Goal: Information Seeking & Learning: Learn about a topic

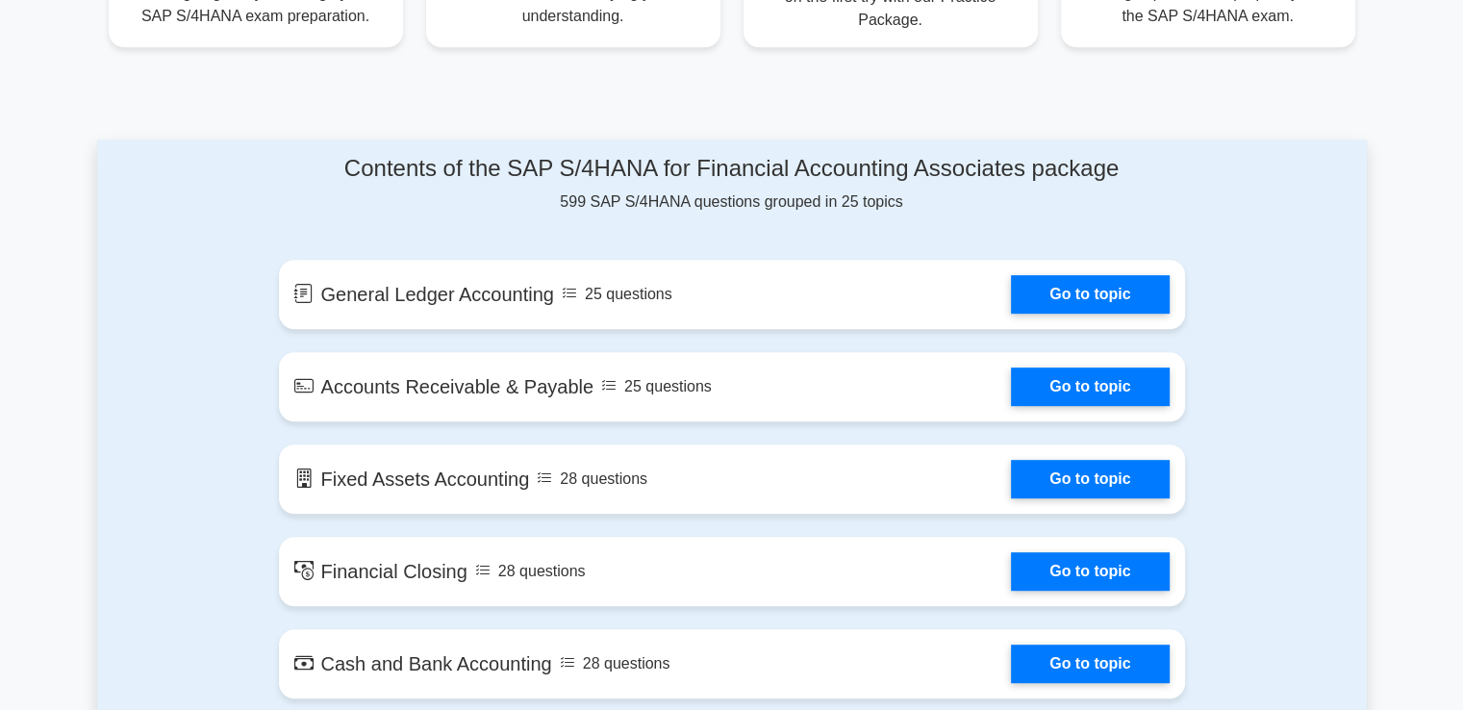
scroll to position [924, 0]
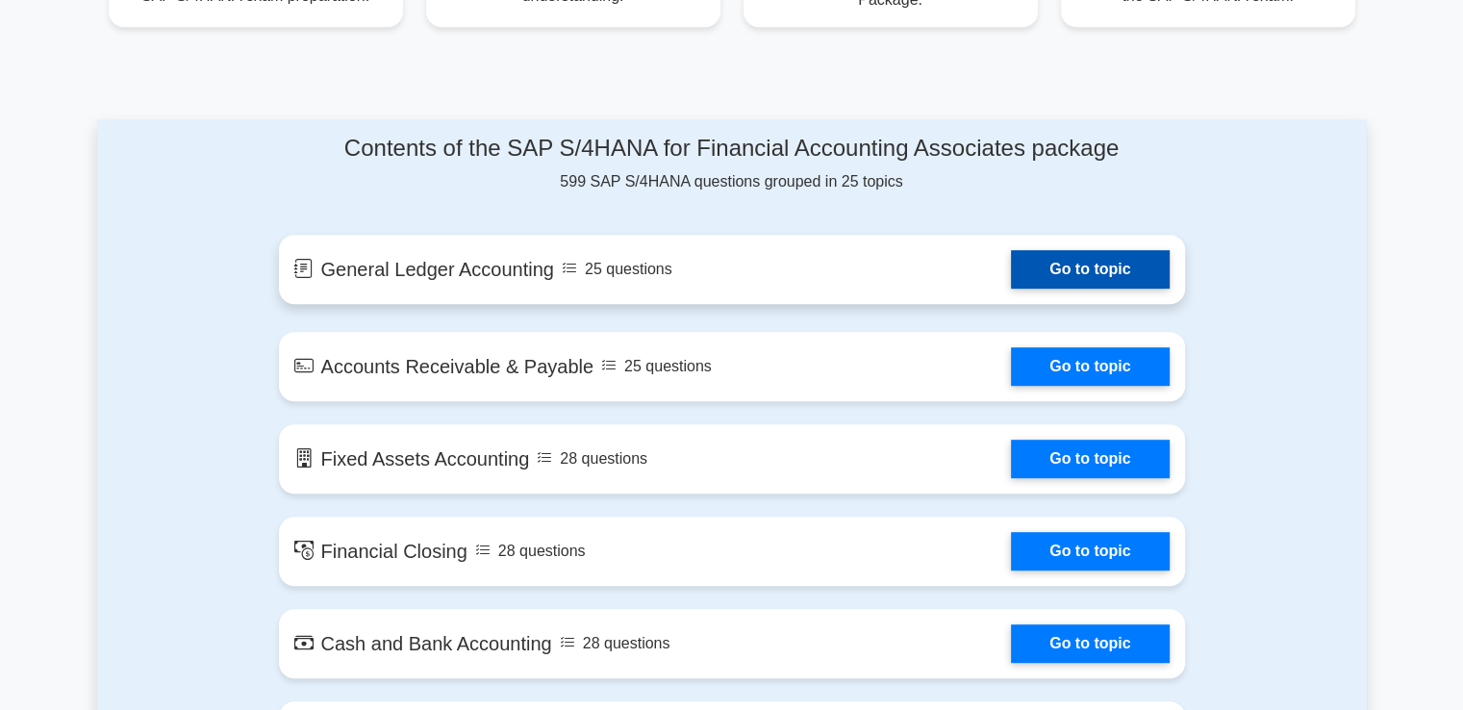
click at [1062, 256] on link "Go to topic" at bounding box center [1090, 269] width 158 height 38
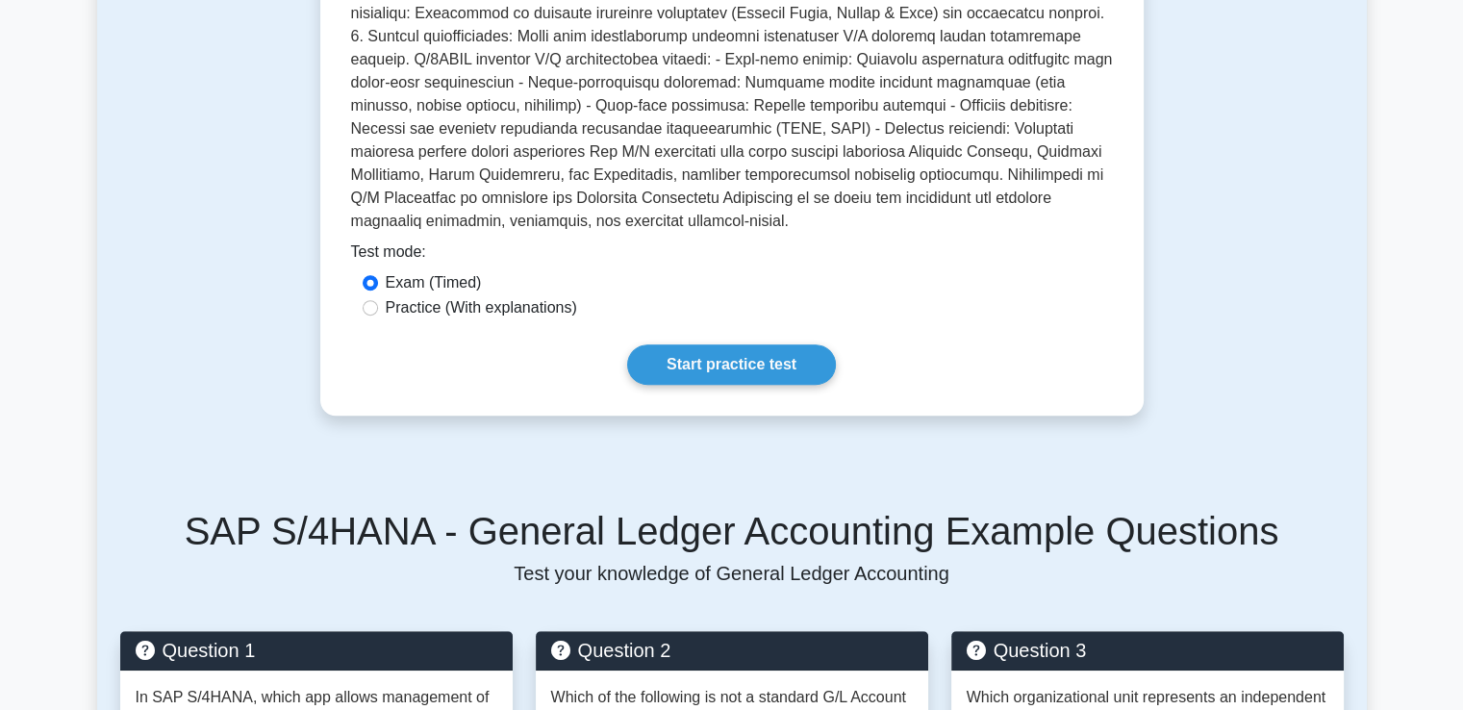
scroll to position [808, 0]
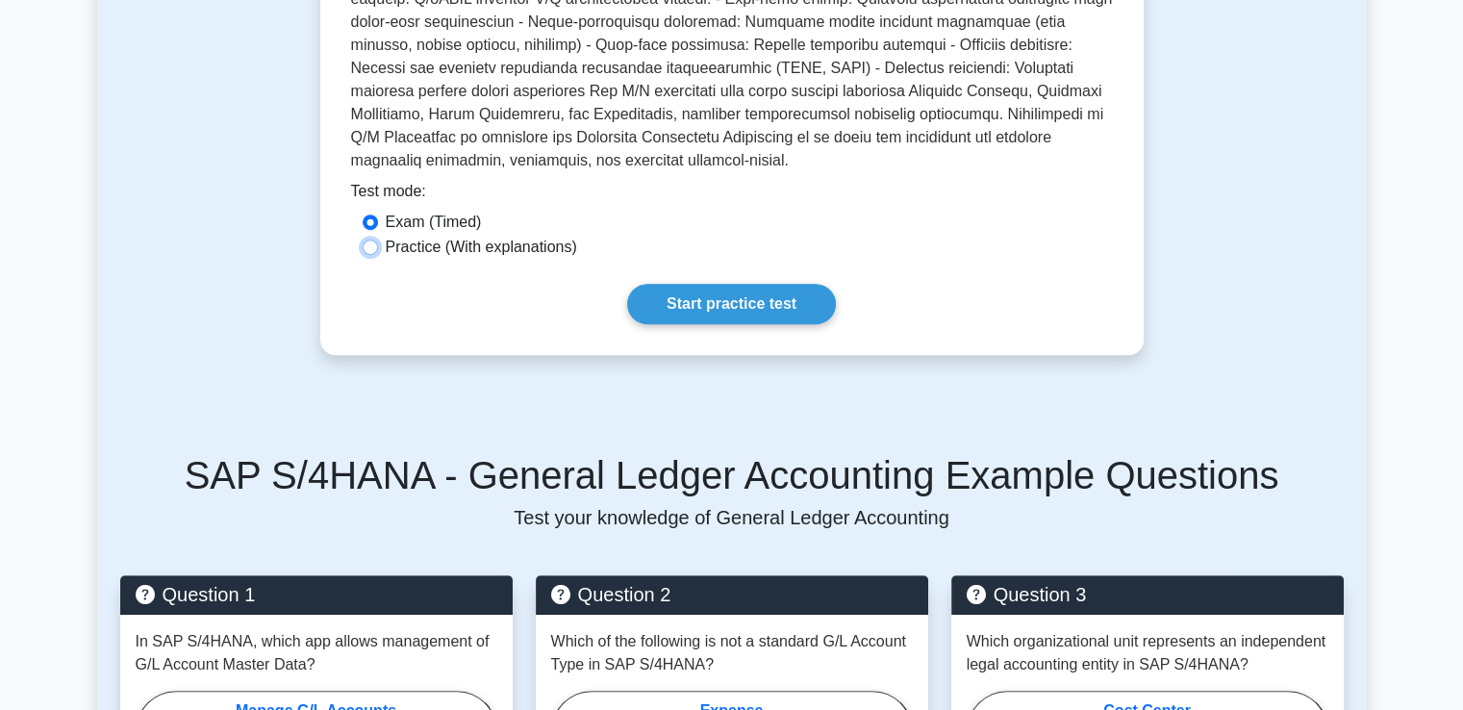
click at [365, 240] on input "Practice (With explanations)" at bounding box center [370, 247] width 15 height 15
radio input "true"
click at [751, 284] on link "Start practice test" at bounding box center [731, 304] width 209 height 40
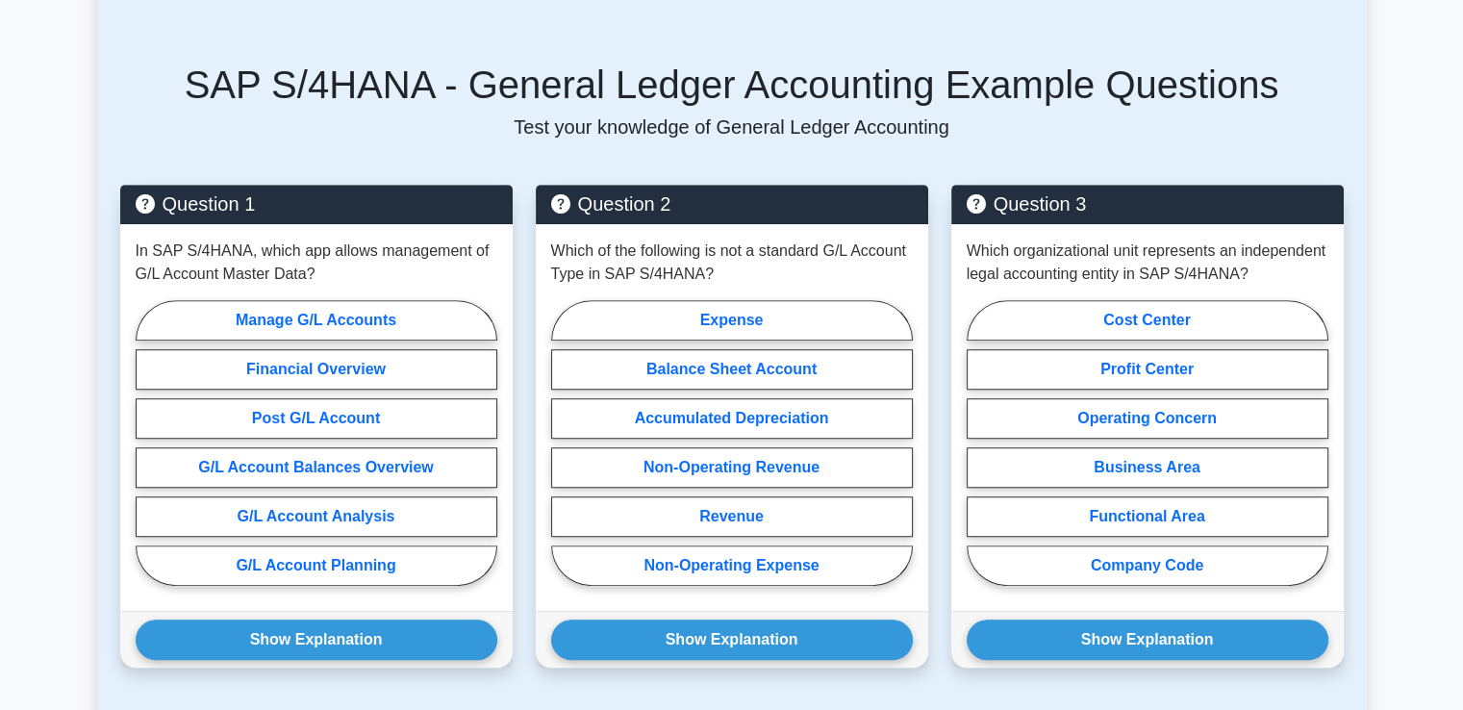
scroll to position [1270, 0]
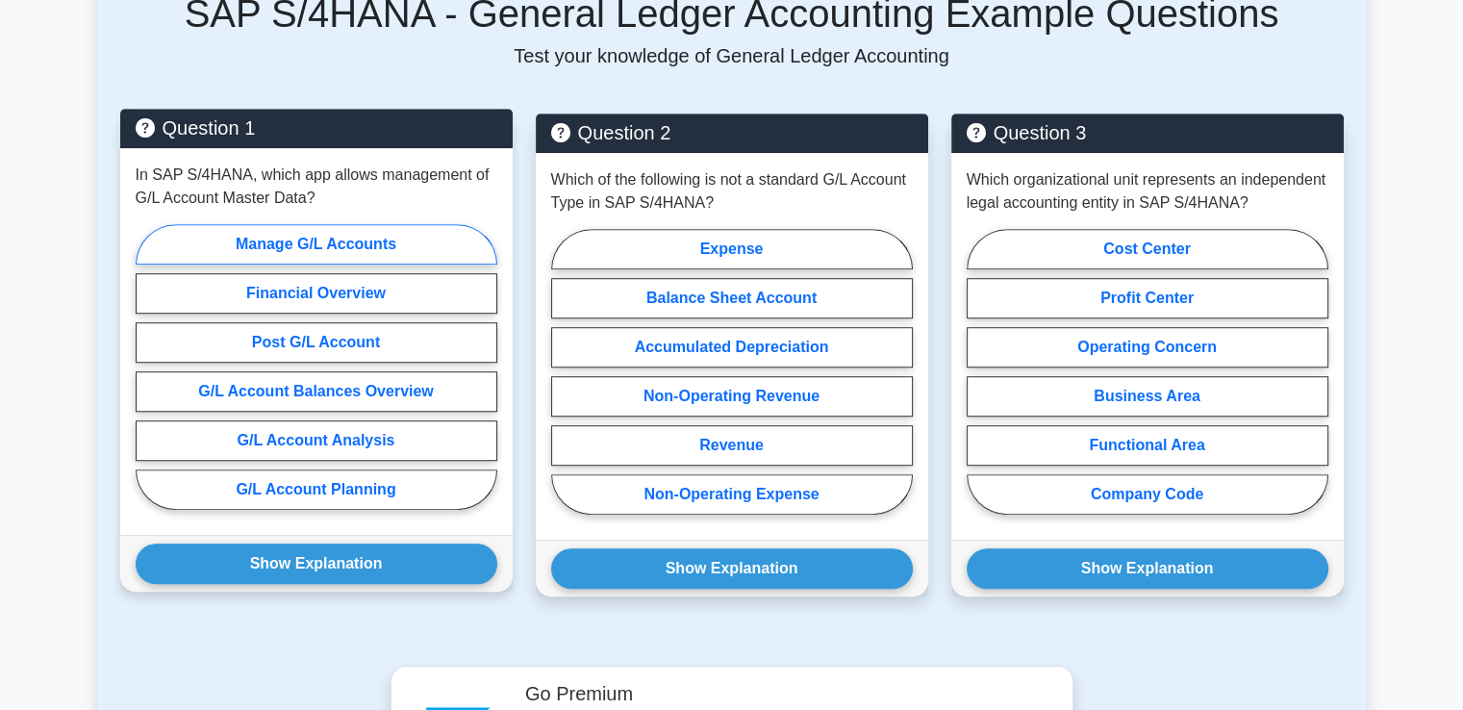
click at [335, 235] on label "Manage G/L Accounts" at bounding box center [317, 244] width 362 height 40
click at [148, 367] on input "Manage G/L Accounts" at bounding box center [142, 373] width 13 height 13
radio input "true"
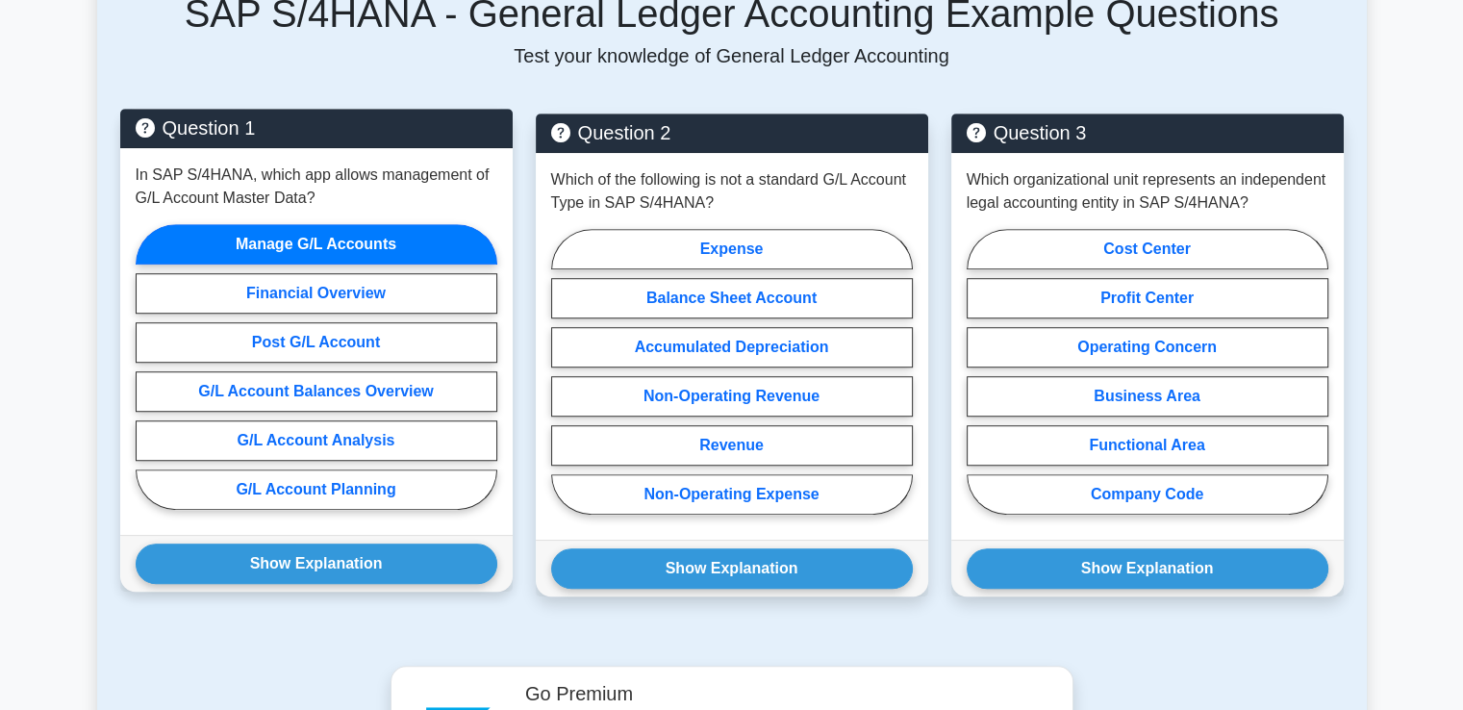
click at [400, 563] on div "Show Explanation Correct Answer: Manage G/L Accounts" at bounding box center [316, 563] width 393 height 57
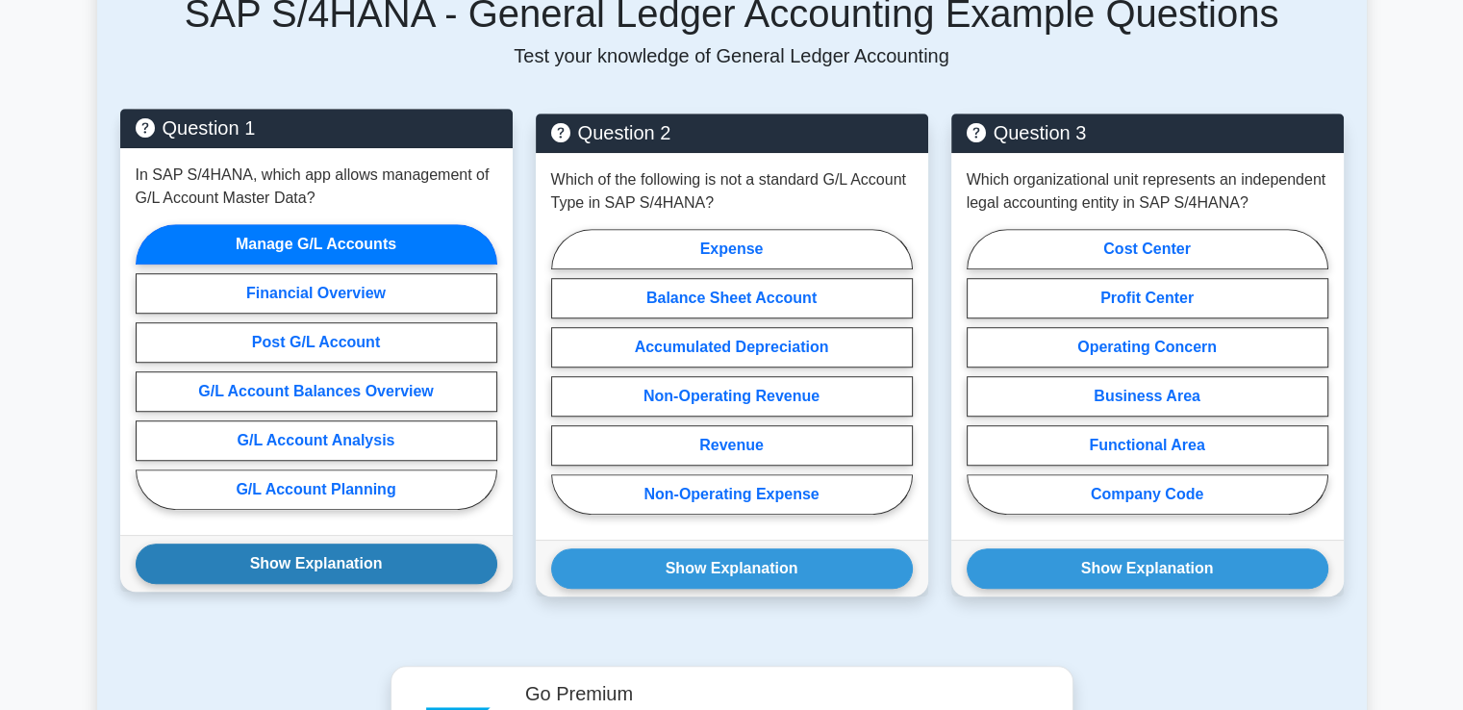
click at [400, 552] on button "Show Explanation" at bounding box center [317, 564] width 362 height 40
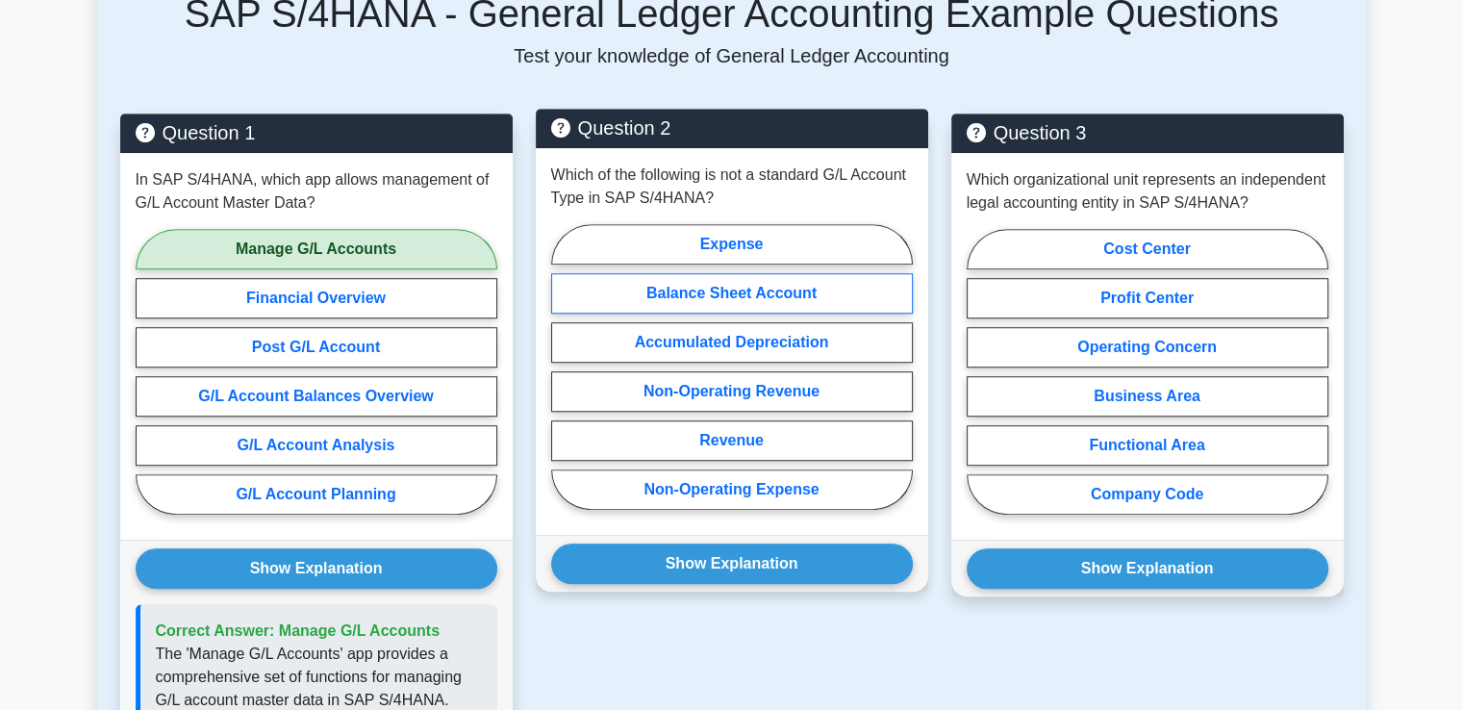
click at [704, 288] on label "Balance Sheet Account" at bounding box center [732, 293] width 362 height 40
click at [564, 367] on input "Balance Sheet Account" at bounding box center [557, 373] width 13 height 13
radio input "true"
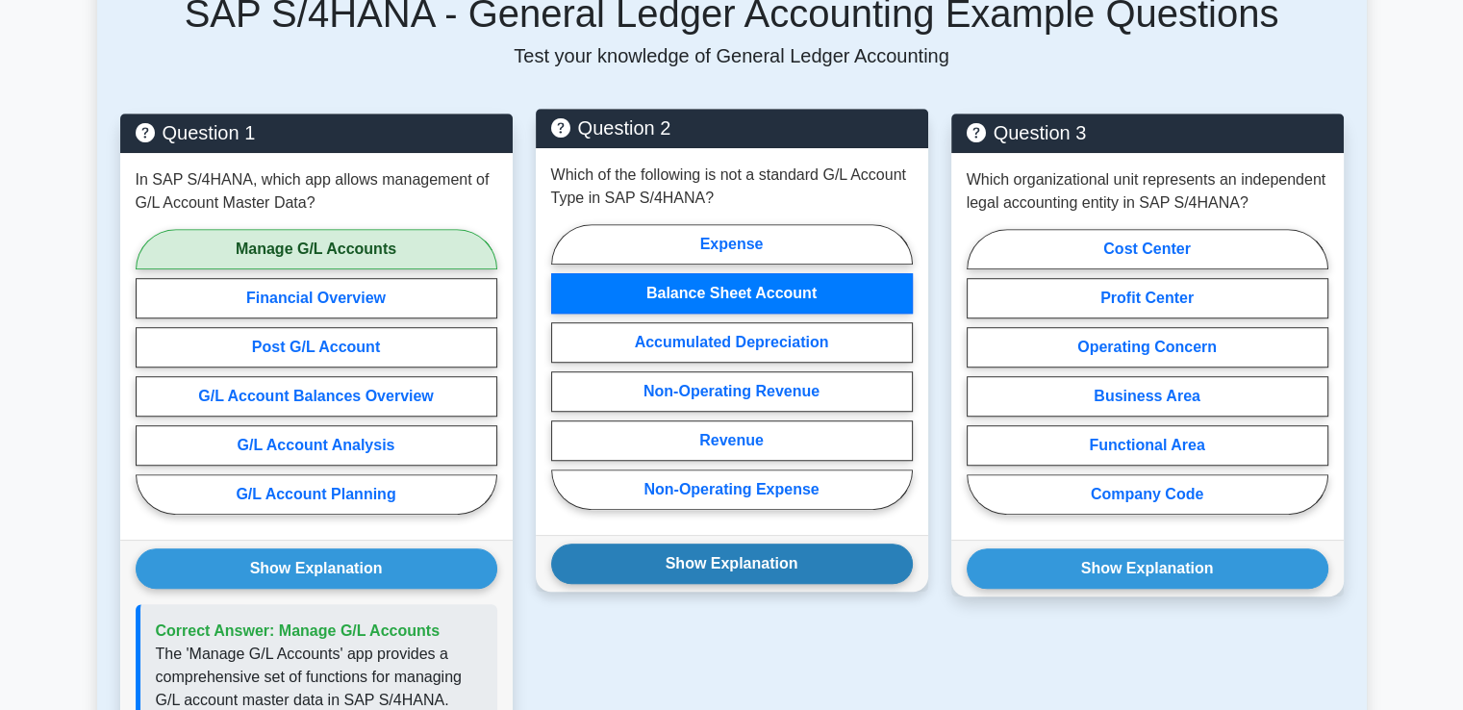
click at [809, 544] on button "Show Explanation" at bounding box center [732, 564] width 362 height 40
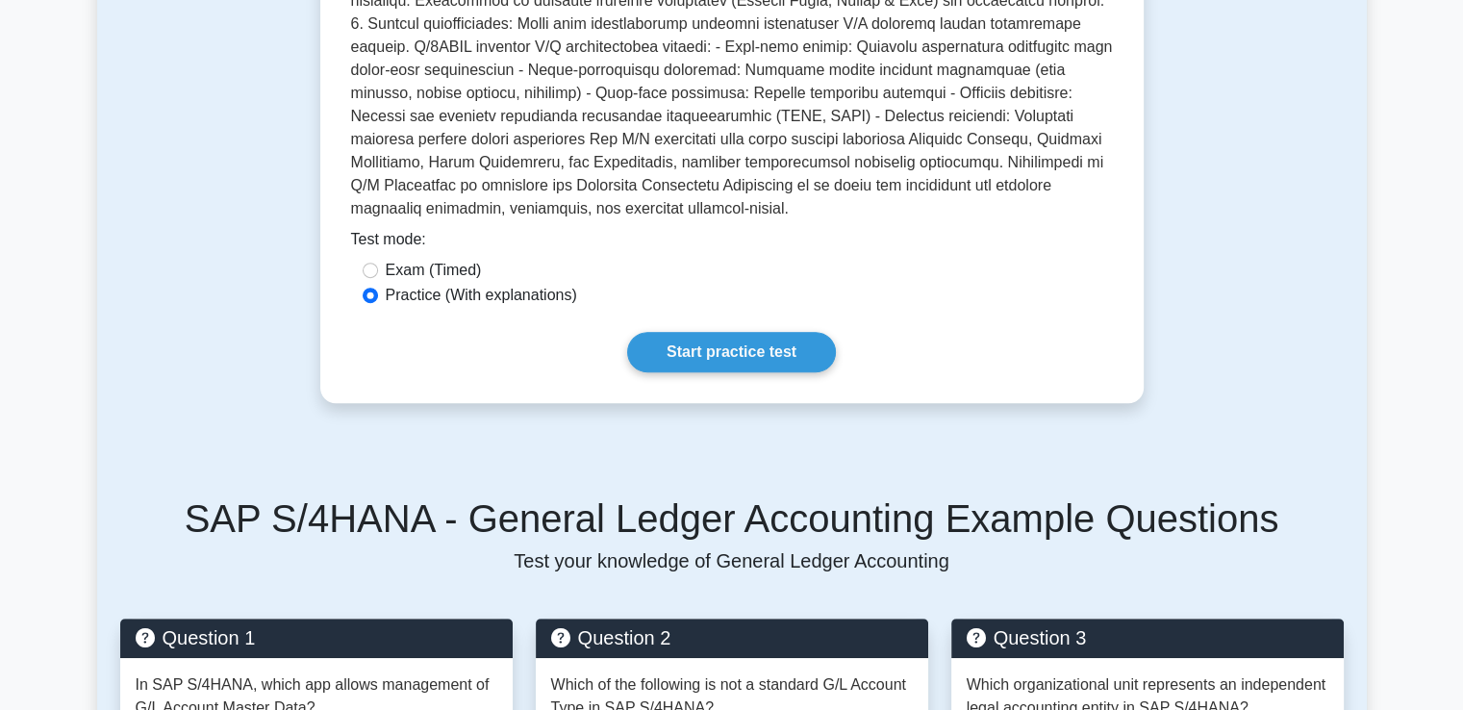
scroll to position [1386, 0]
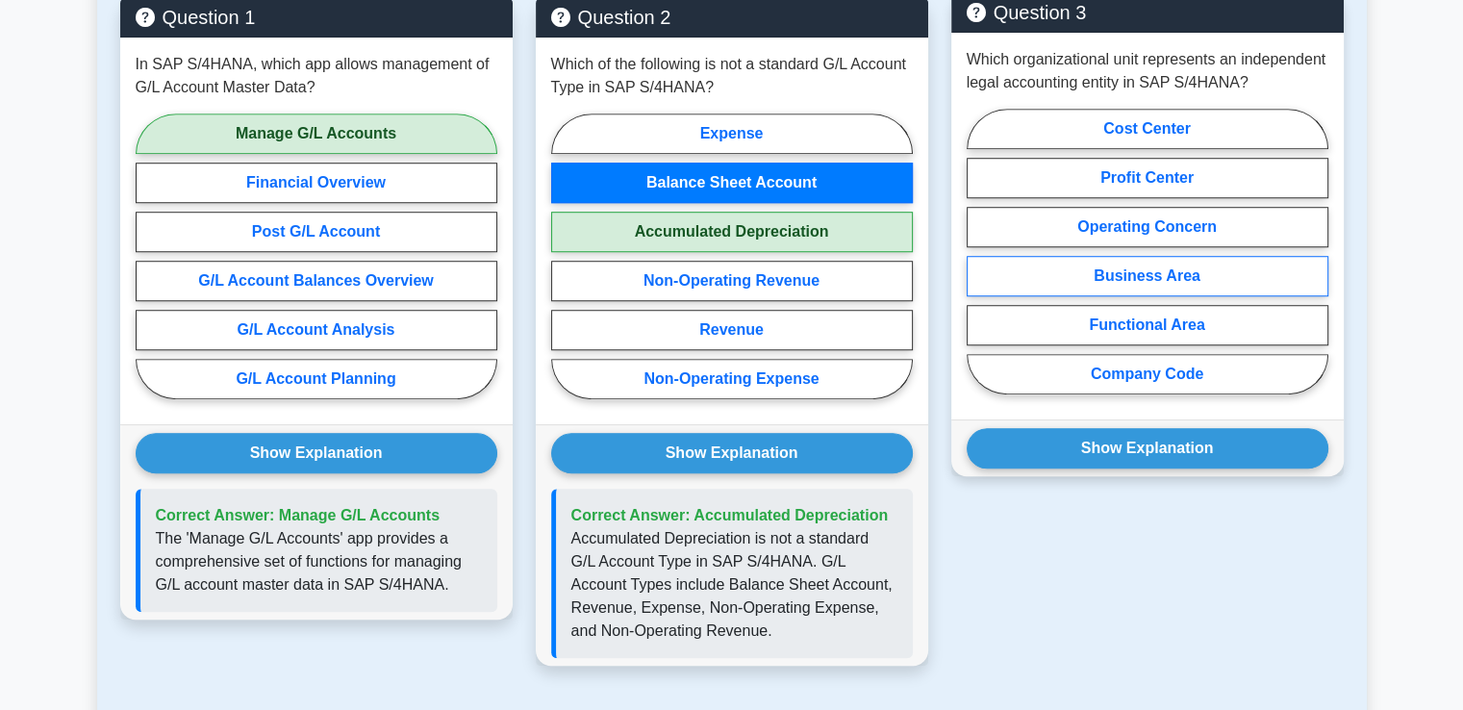
click at [1222, 264] on label "Business Area" at bounding box center [1148, 276] width 362 height 40
click at [980, 264] on input "Business Area" at bounding box center [973, 257] width 13 height 13
radio input "true"
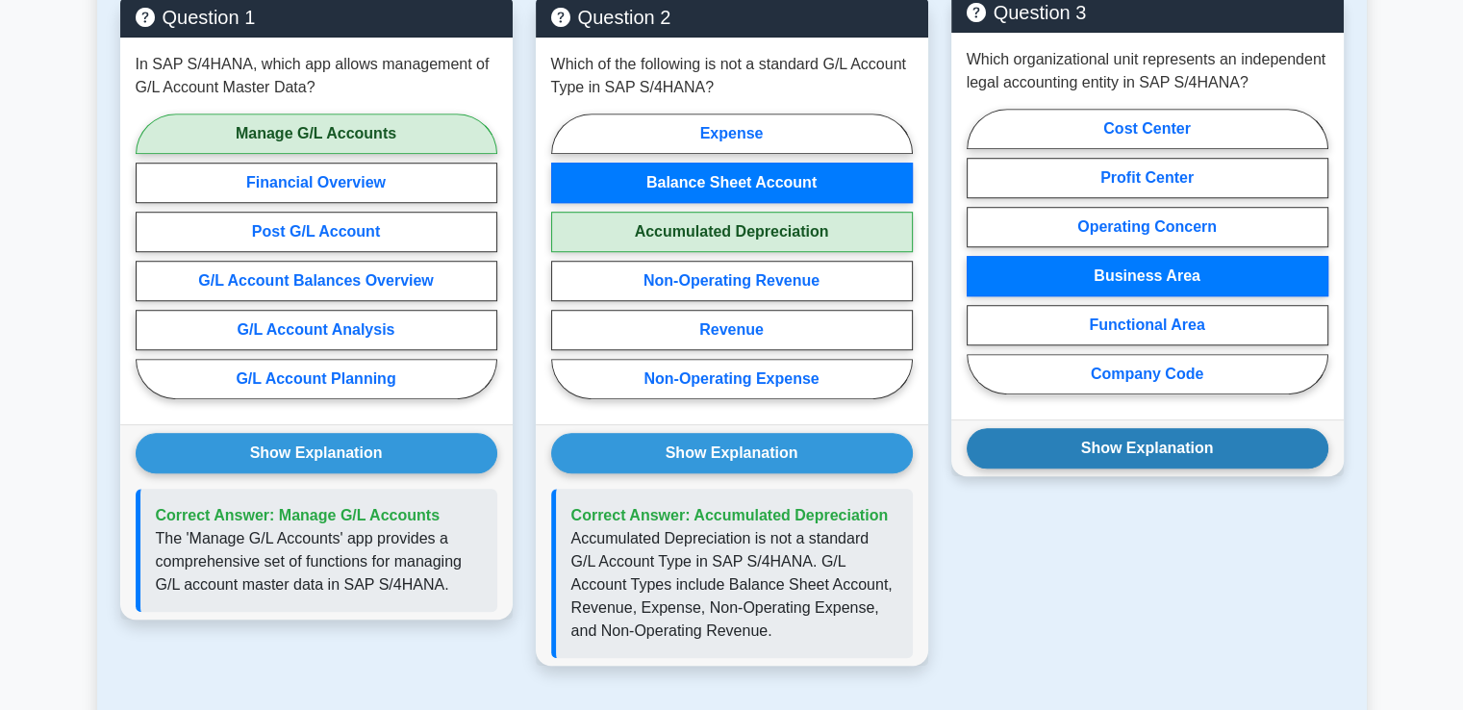
click at [1182, 428] on button "Show Explanation" at bounding box center [1148, 448] width 362 height 40
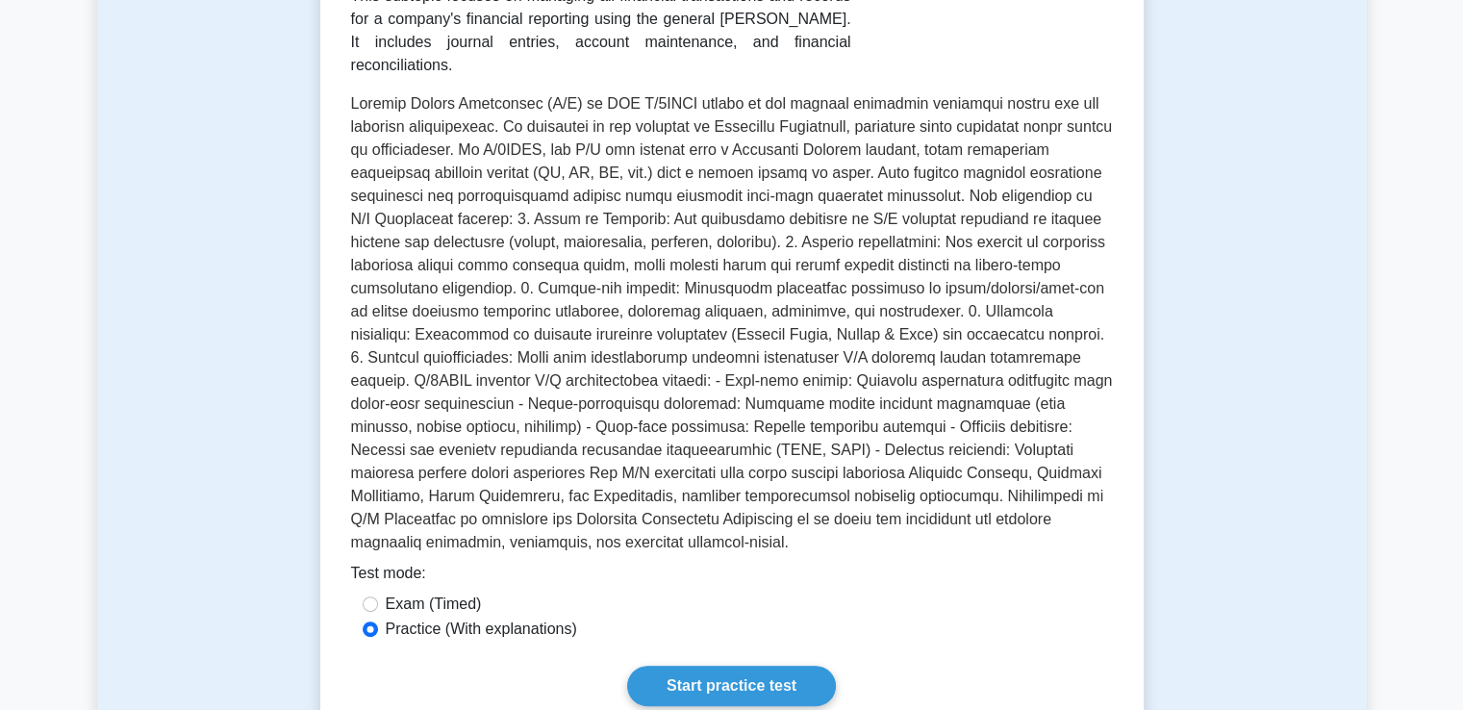
scroll to position [0, 0]
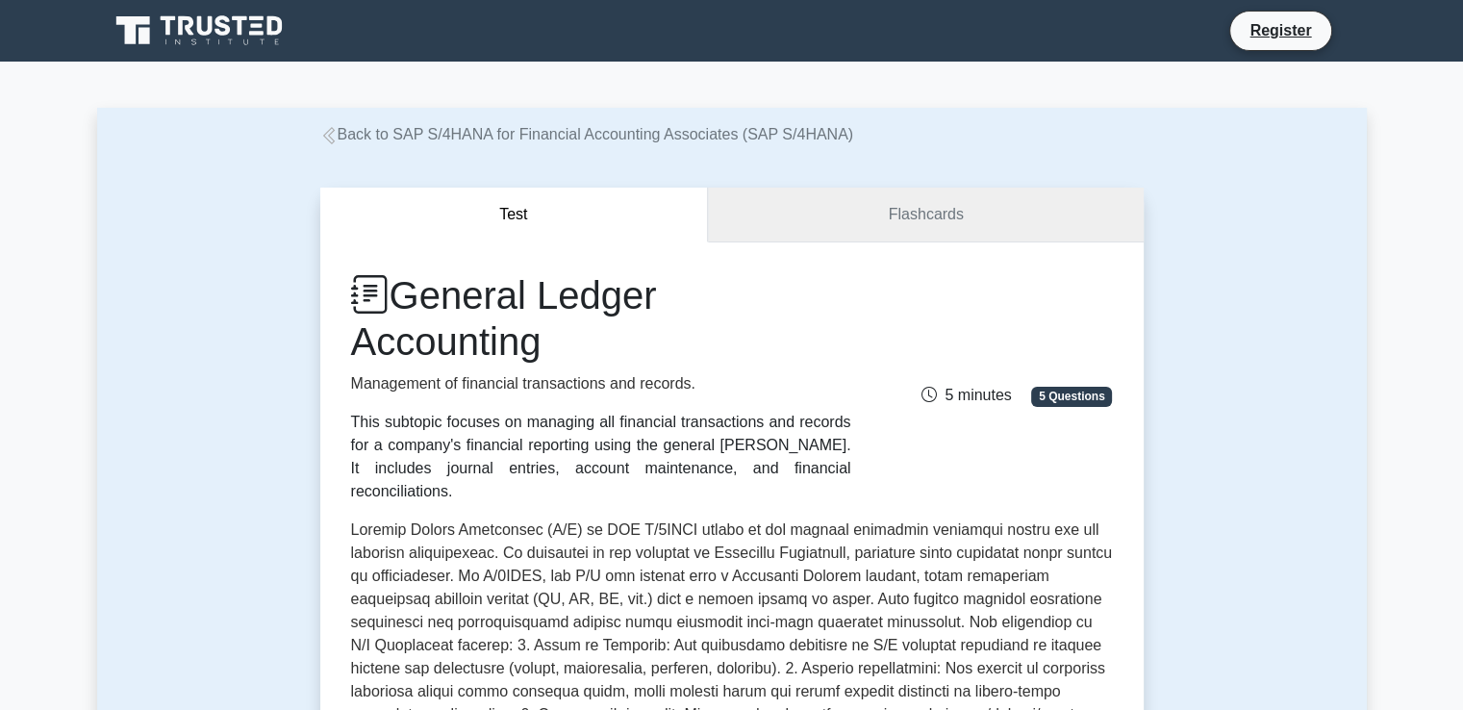
click at [922, 206] on link "Flashcards" at bounding box center [925, 215] width 435 height 55
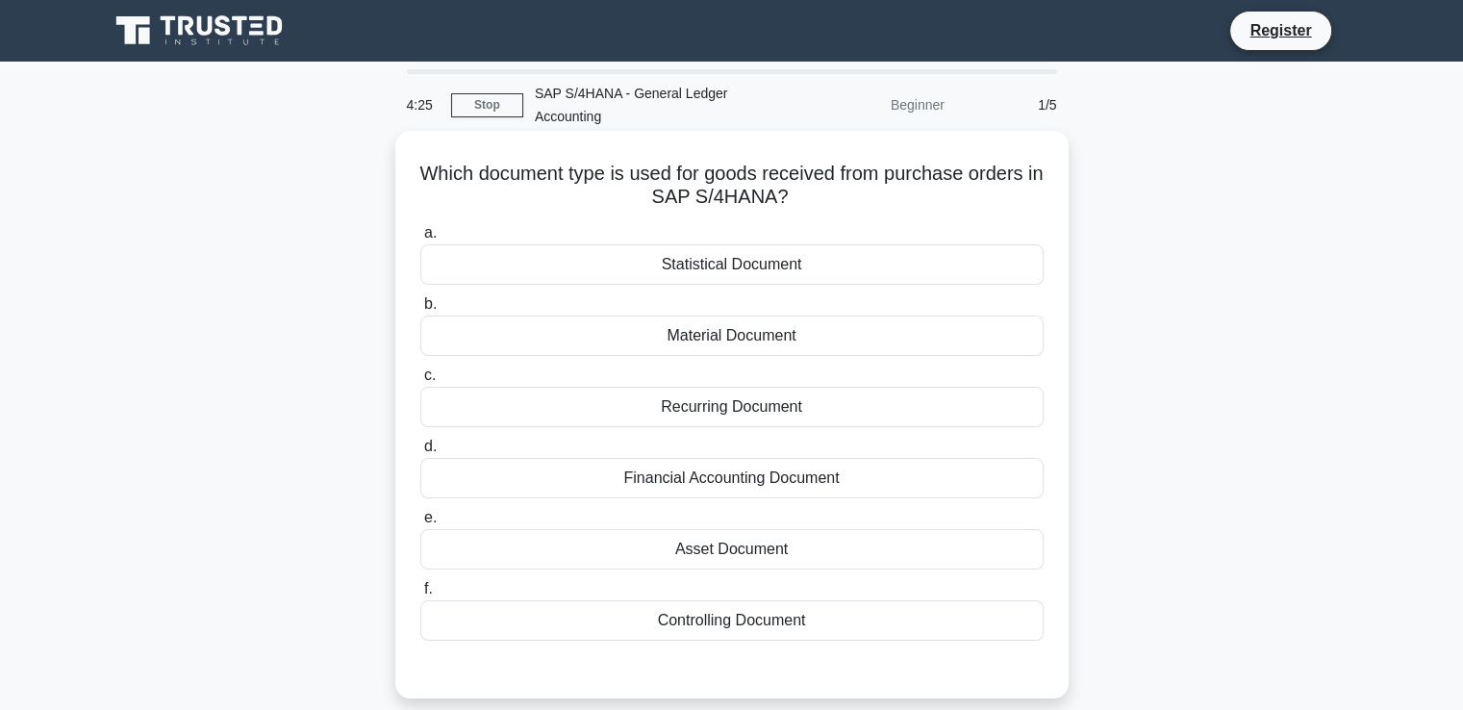
click at [833, 479] on div "Financial Accounting Document" at bounding box center [731, 478] width 623 height 40
click at [420, 453] on input "d. Financial Accounting Document" at bounding box center [420, 447] width 0 height 13
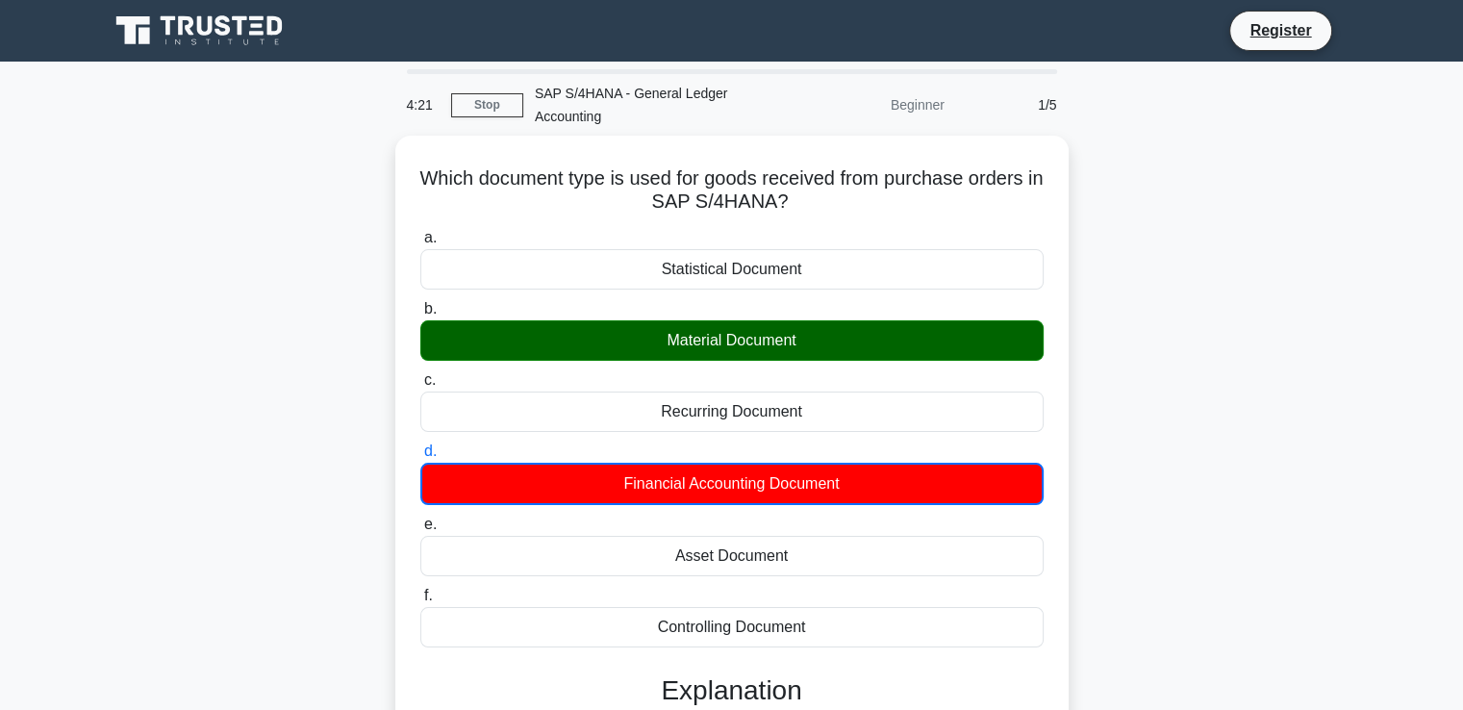
scroll to position [330, 0]
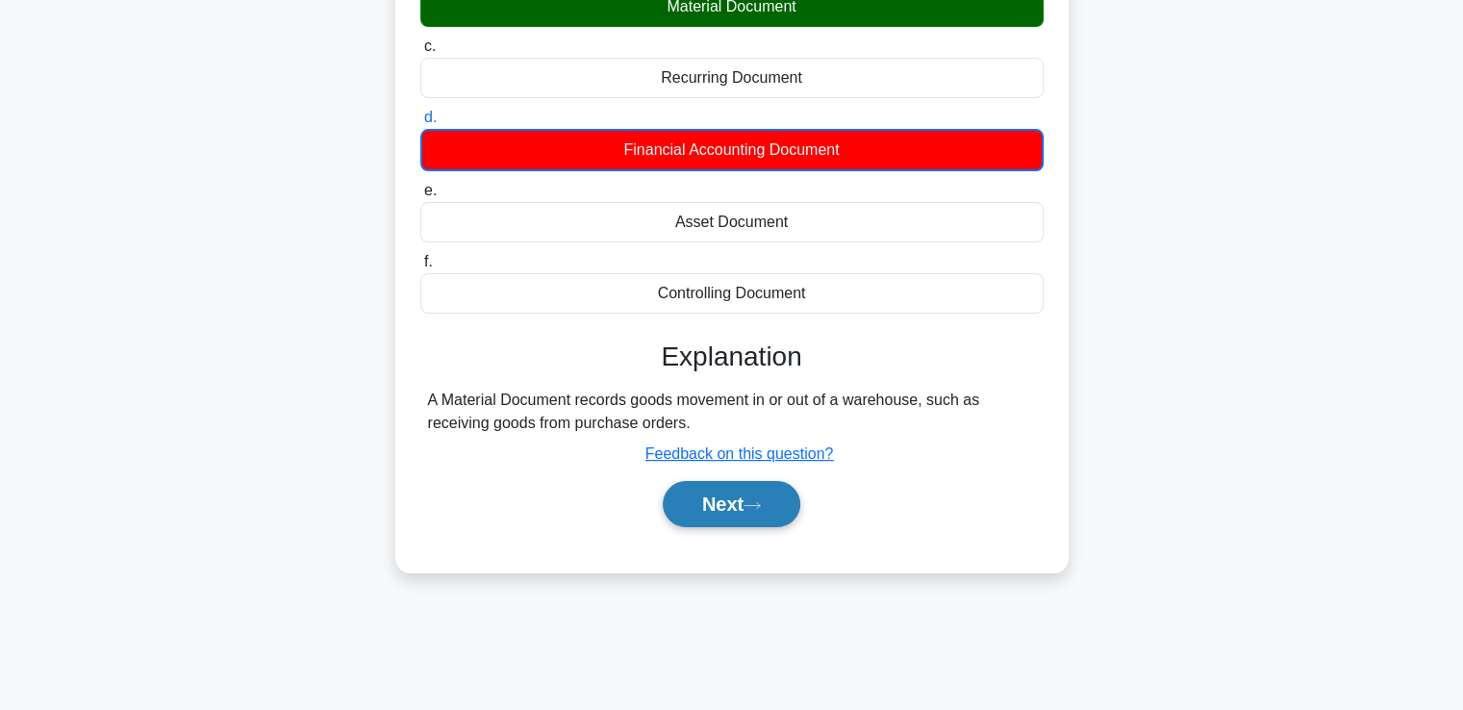
click at [770, 513] on button "Next" at bounding box center [732, 504] width 138 height 46
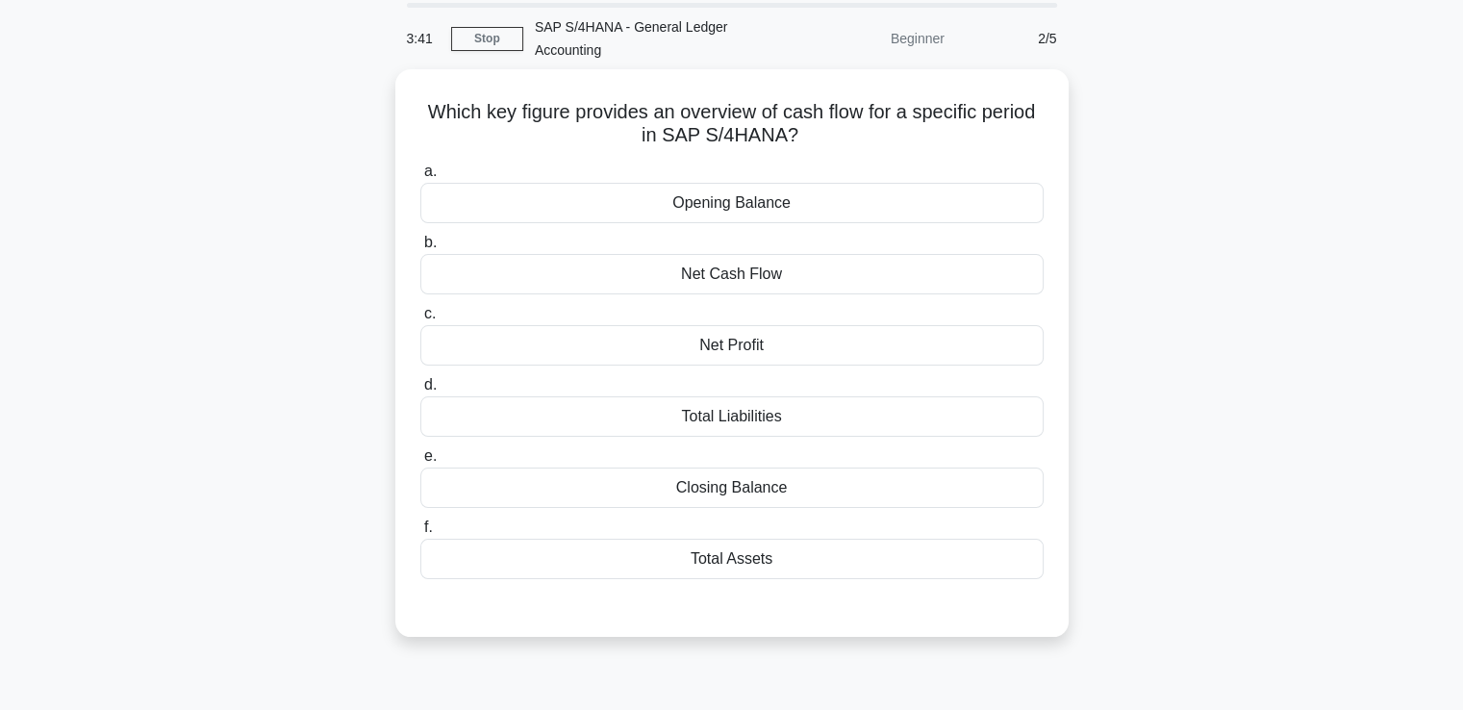
scroll to position [22, 0]
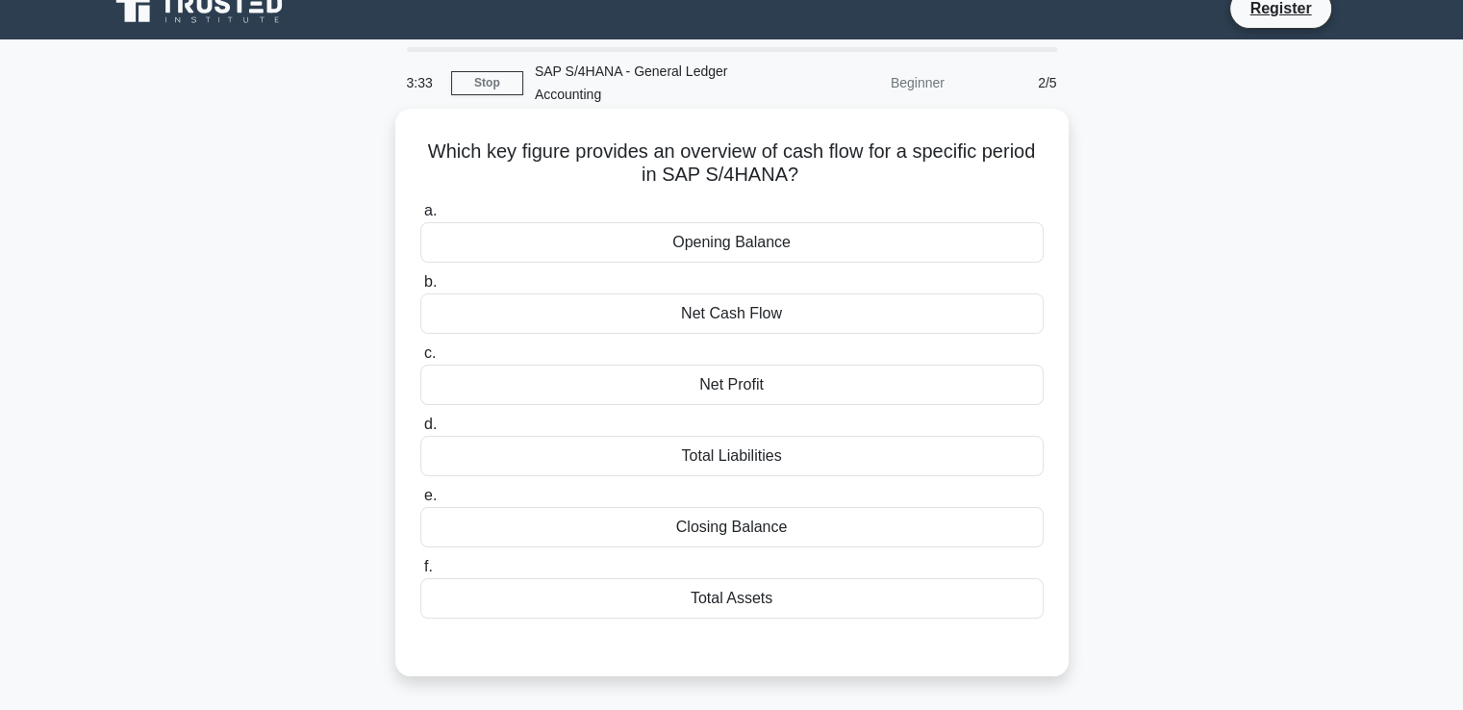
click at [808, 317] on div "Net Cash Flow" at bounding box center [731, 313] width 623 height 40
click at [420, 289] on input "b. Net Cash Flow" at bounding box center [420, 282] width 0 height 13
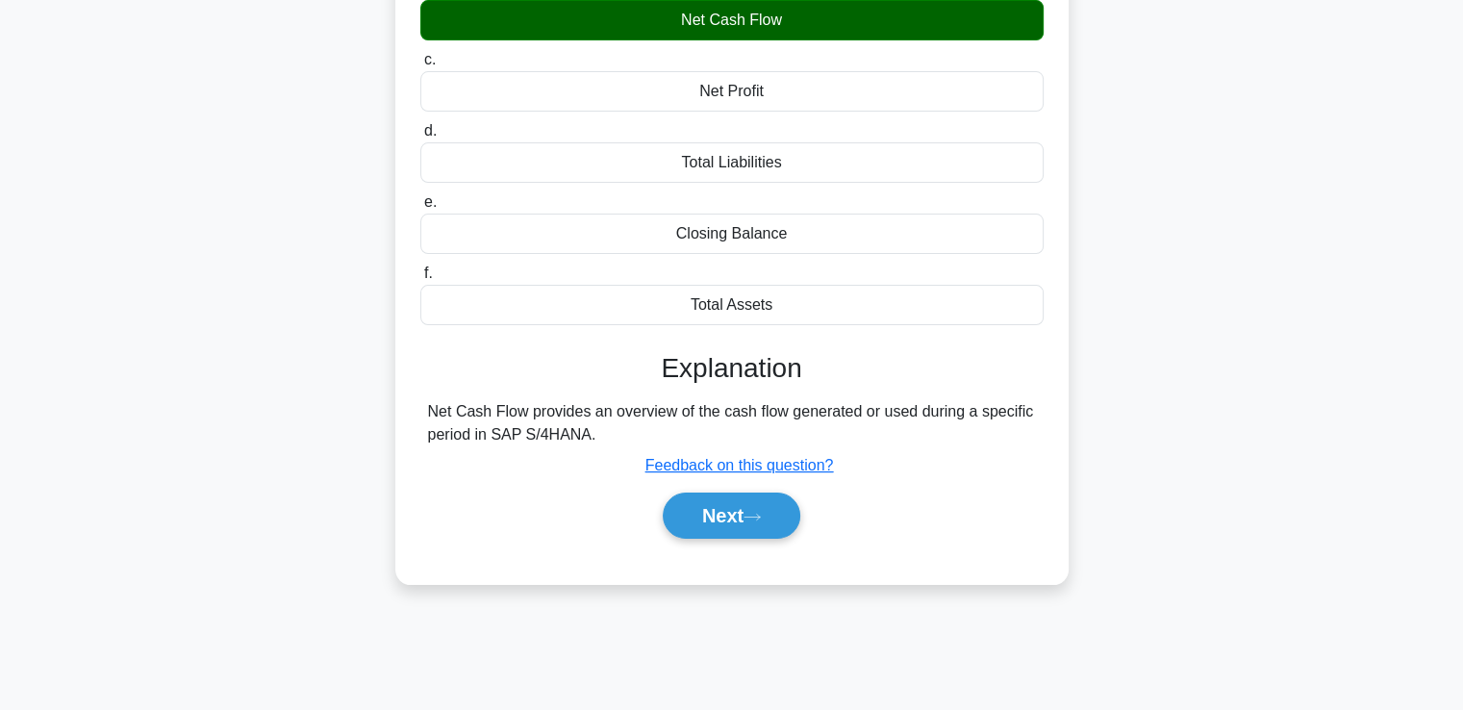
scroll to position [330, 0]
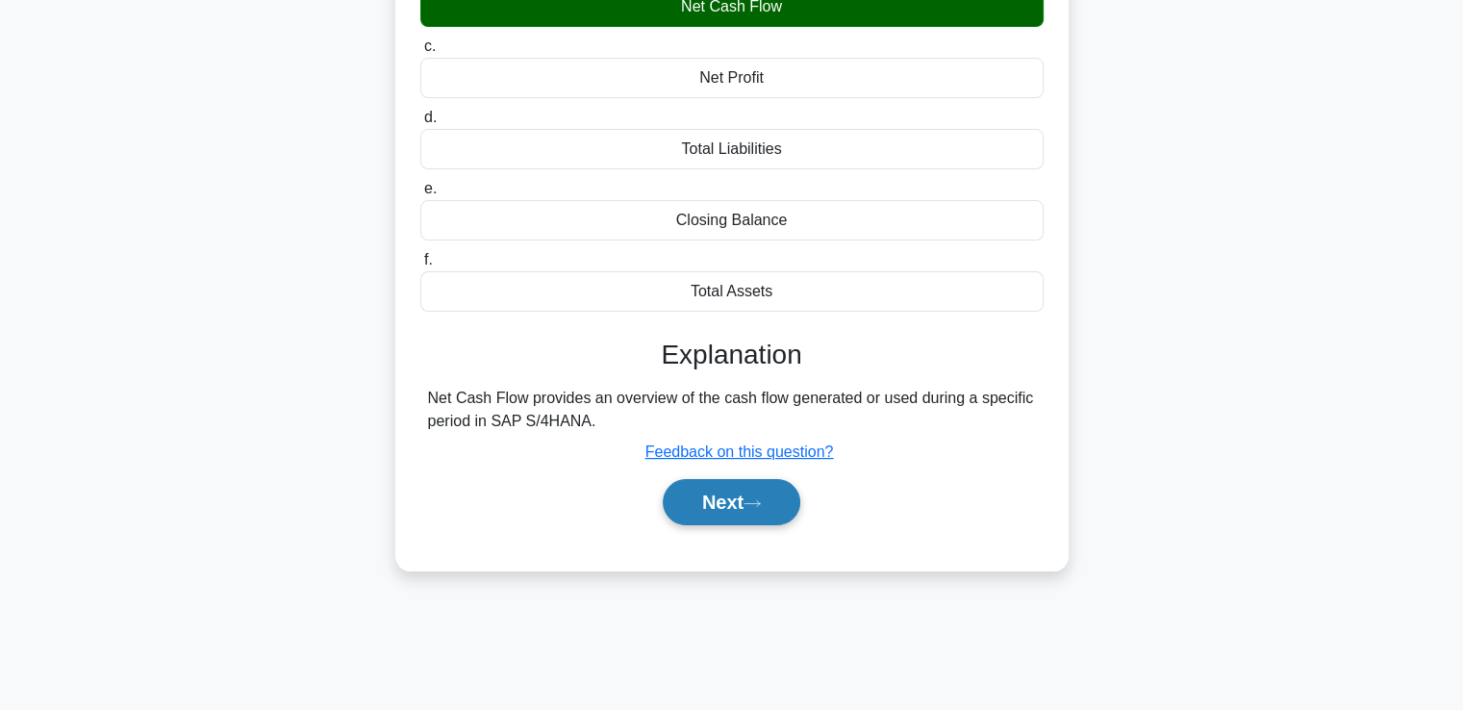
click at [710, 494] on button "Next" at bounding box center [732, 502] width 138 height 46
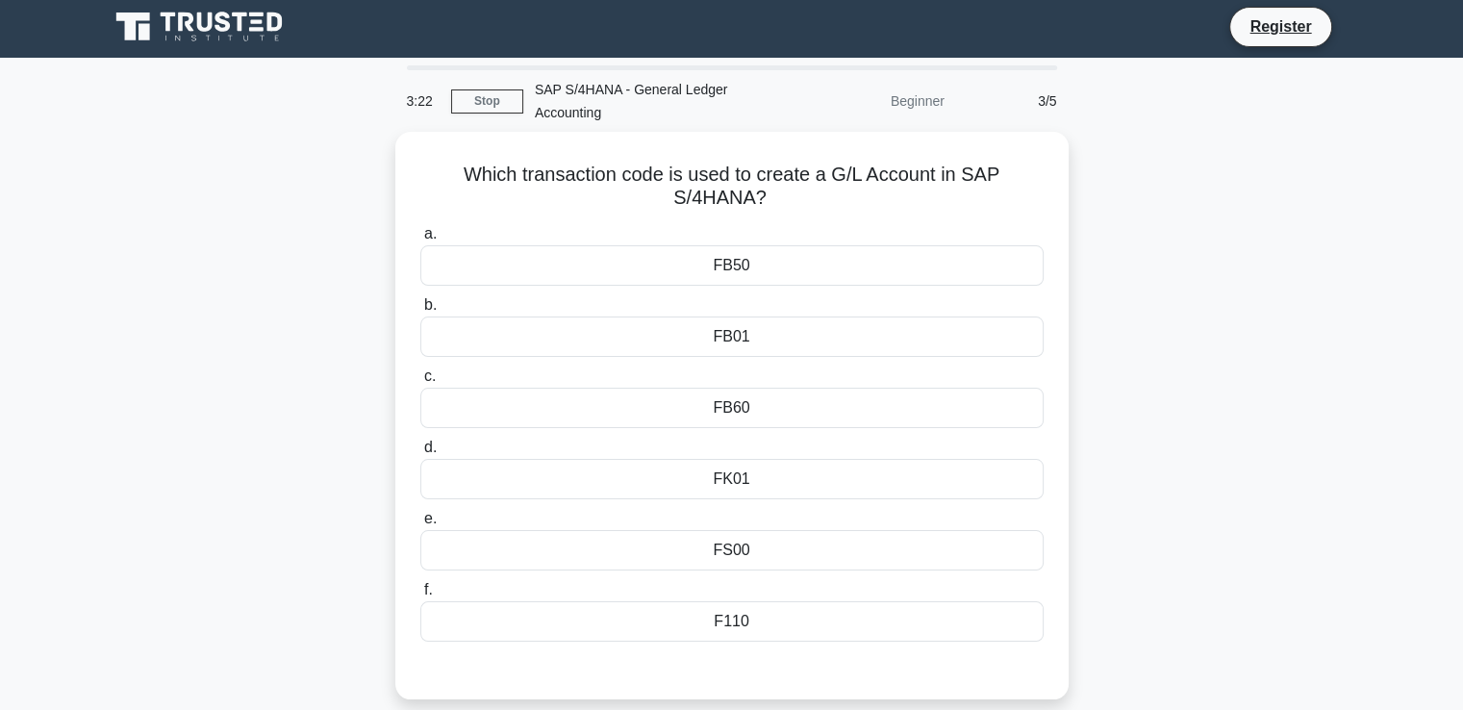
scroll to position [0, 0]
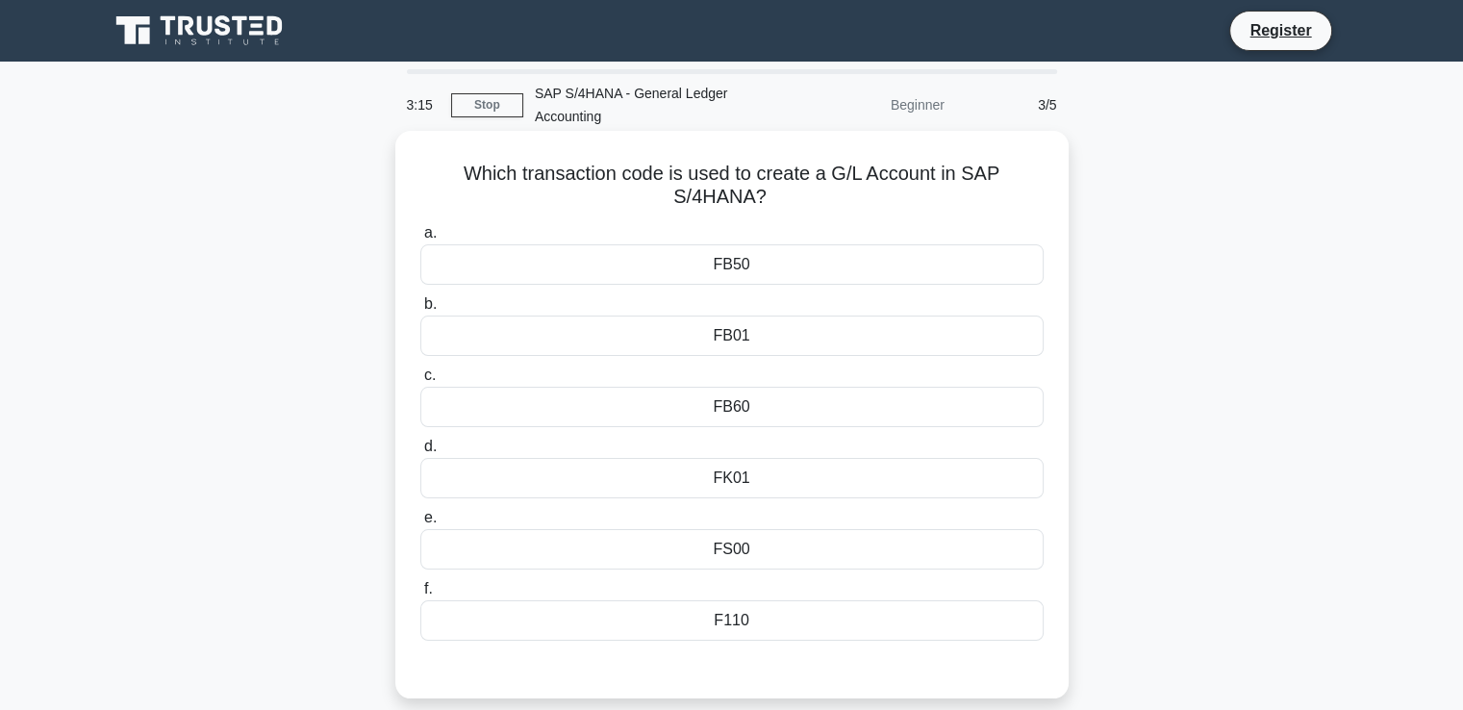
click at [923, 547] on div "FS00" at bounding box center [731, 549] width 623 height 40
click at [420, 524] on input "e. FS00" at bounding box center [420, 518] width 0 height 13
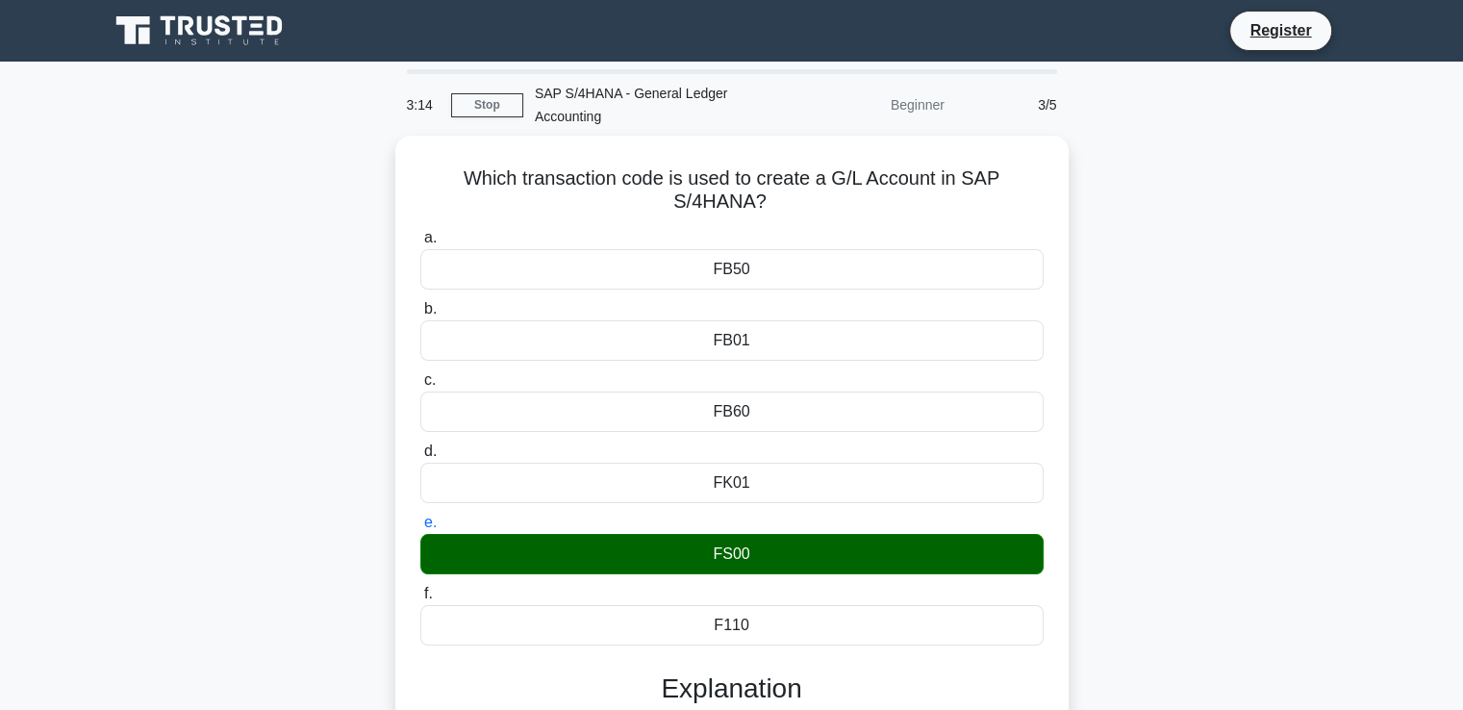
scroll to position [409, 0]
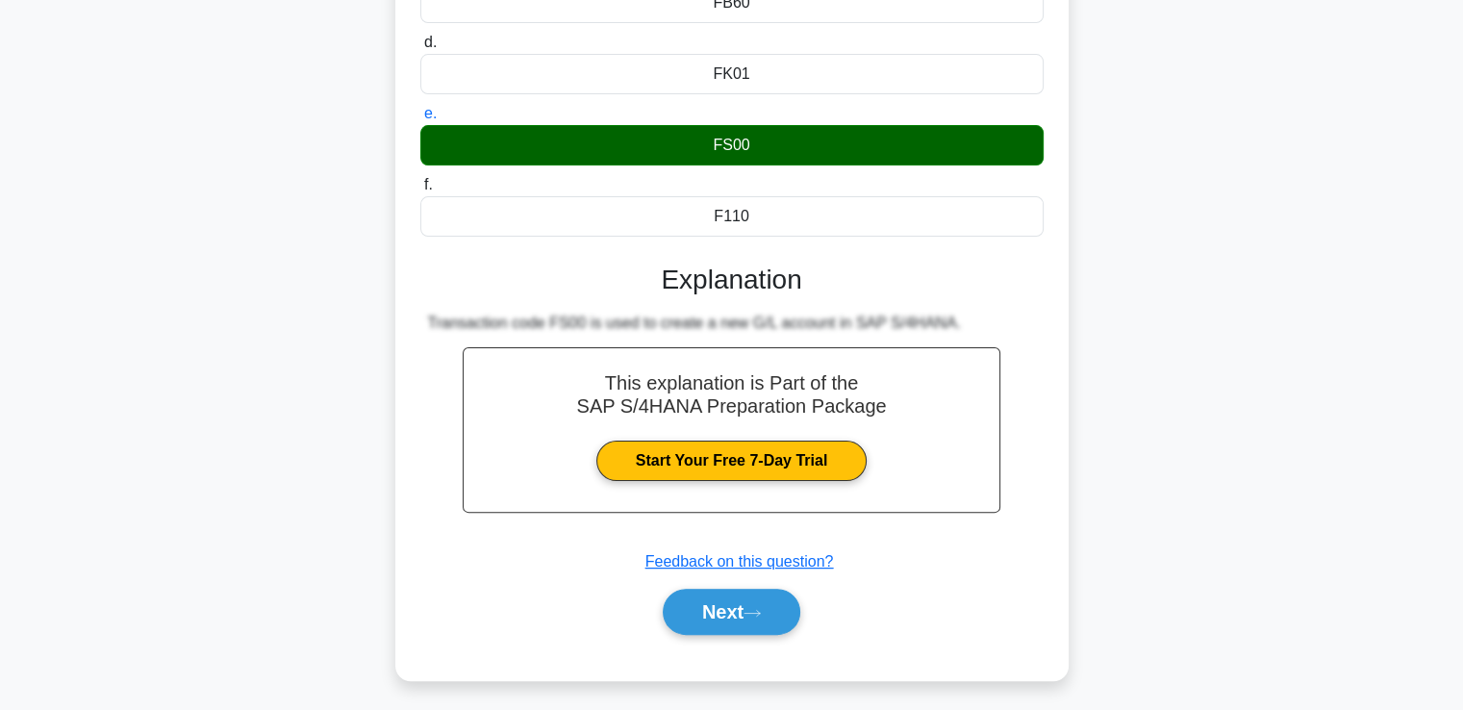
click at [1247, 303] on div "Which transaction code is used to create a G/L Account in SAP S/4HANA? .spinner…" at bounding box center [732, 215] width 1270 height 977
